Goal: Find contact information: Find contact information

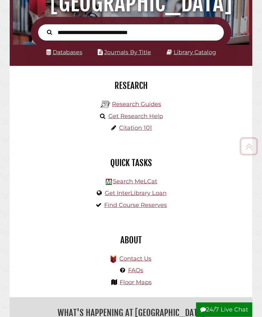
scroll to position [72, 0]
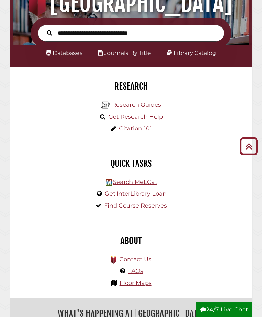
click at [149, 257] on link "Contact Us" at bounding box center [136, 258] width 32 height 7
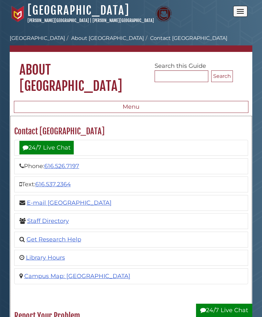
click at [48, 217] on link "Staff Directory" at bounding box center [48, 220] width 42 height 7
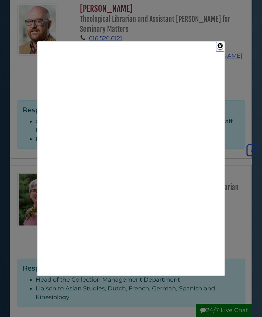
click at [221, 49] on link "Close" at bounding box center [220, 46] width 8 height 9
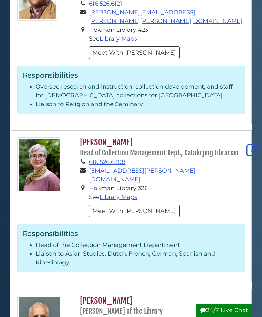
scroll to position [1599, 0]
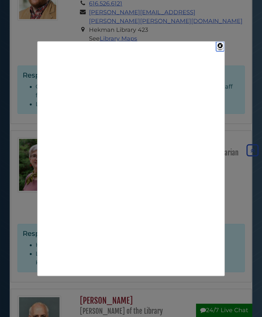
click at [220, 48] on link "Close" at bounding box center [220, 46] width 8 height 9
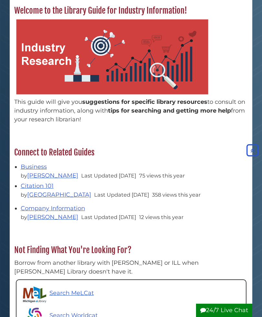
scroll to position [115, 0]
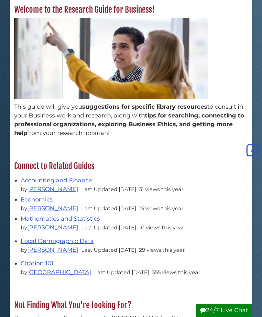
scroll to position [115, 0]
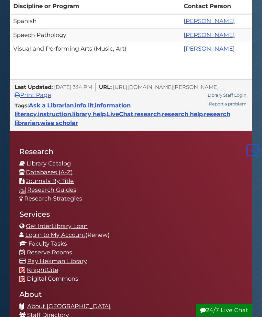
scroll to position [505, 0]
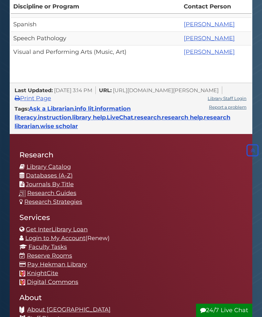
click at [231, 96] on link "Library Staff Login" at bounding box center [227, 98] width 39 height 5
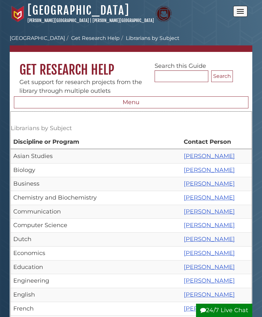
click at [206, 184] on link "[PERSON_NAME]" at bounding box center [209, 183] width 51 height 7
click at [194, 238] on link "[PERSON_NAME]" at bounding box center [209, 238] width 51 height 7
